Goal: Find specific page/section: Find specific page/section

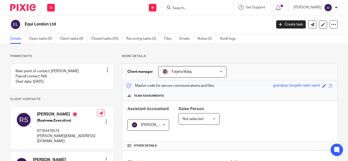
click at [188, 10] on input "Search" at bounding box center [195, 8] width 46 height 5
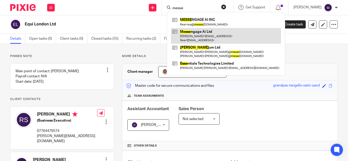
type input "messe"
click at [200, 37] on link at bounding box center [226, 36] width 110 height 16
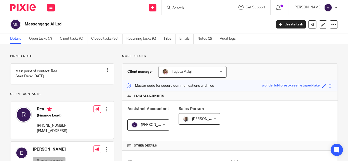
scroll to position [179, 0]
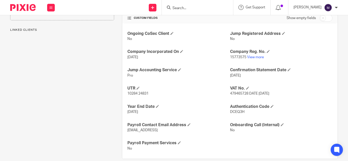
click at [258, 55] on p "15773575 View more" at bounding box center [281, 57] width 103 height 5
click at [254, 57] on link "View more" at bounding box center [255, 58] width 17 height 4
